Goal: Communication & Community: Participate in discussion

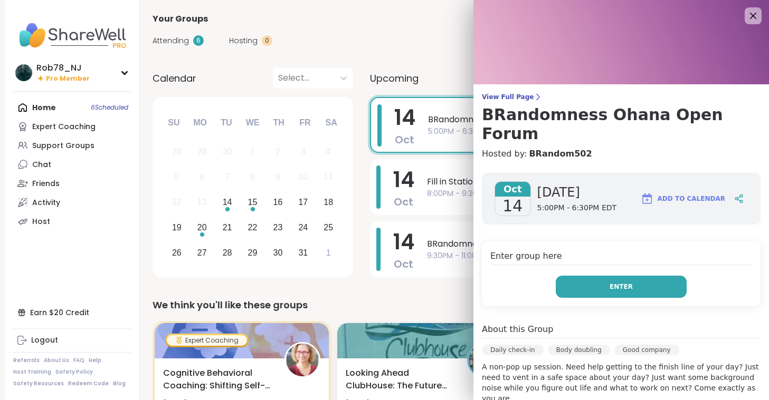
click at [622, 282] on span "Enter" at bounding box center [620, 286] width 23 height 9
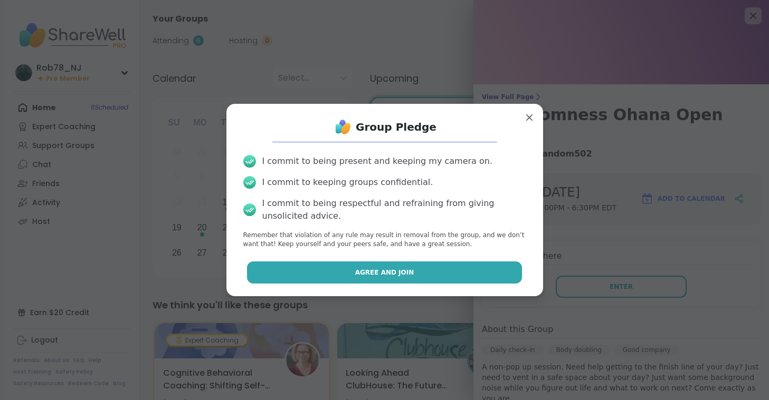
click at [377, 276] on span "Agree and Join" at bounding box center [384, 272] width 59 height 9
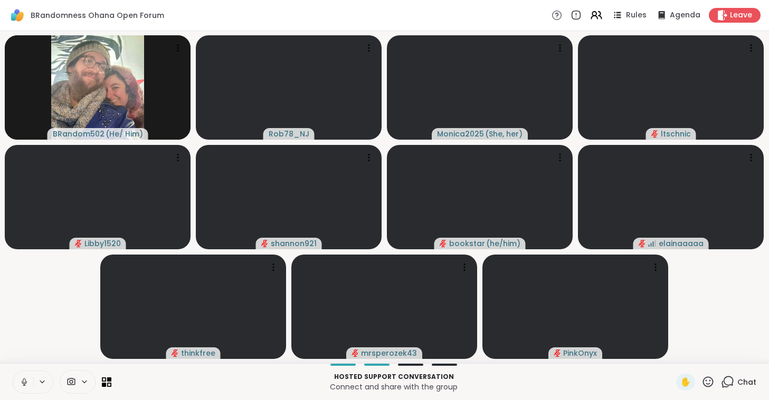
click at [24, 383] on icon at bounding box center [24, 382] width 9 height 9
click at [77, 382] on span at bounding box center [70, 382] width 20 height 10
click at [79, 347] on div "ManyCam Virtual Webcam" at bounding box center [96, 344] width 112 height 13
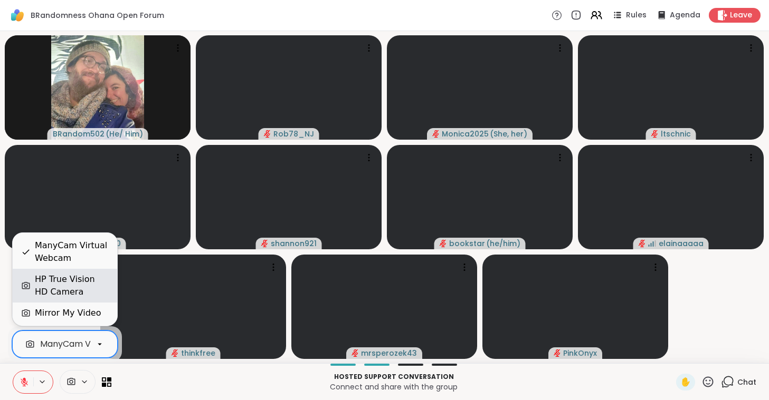
scroll to position [0, 47]
click at [75, 289] on div "HP True Vision HD Camera" at bounding box center [72, 285] width 74 height 25
